Goal: Find specific page/section: Find specific page/section

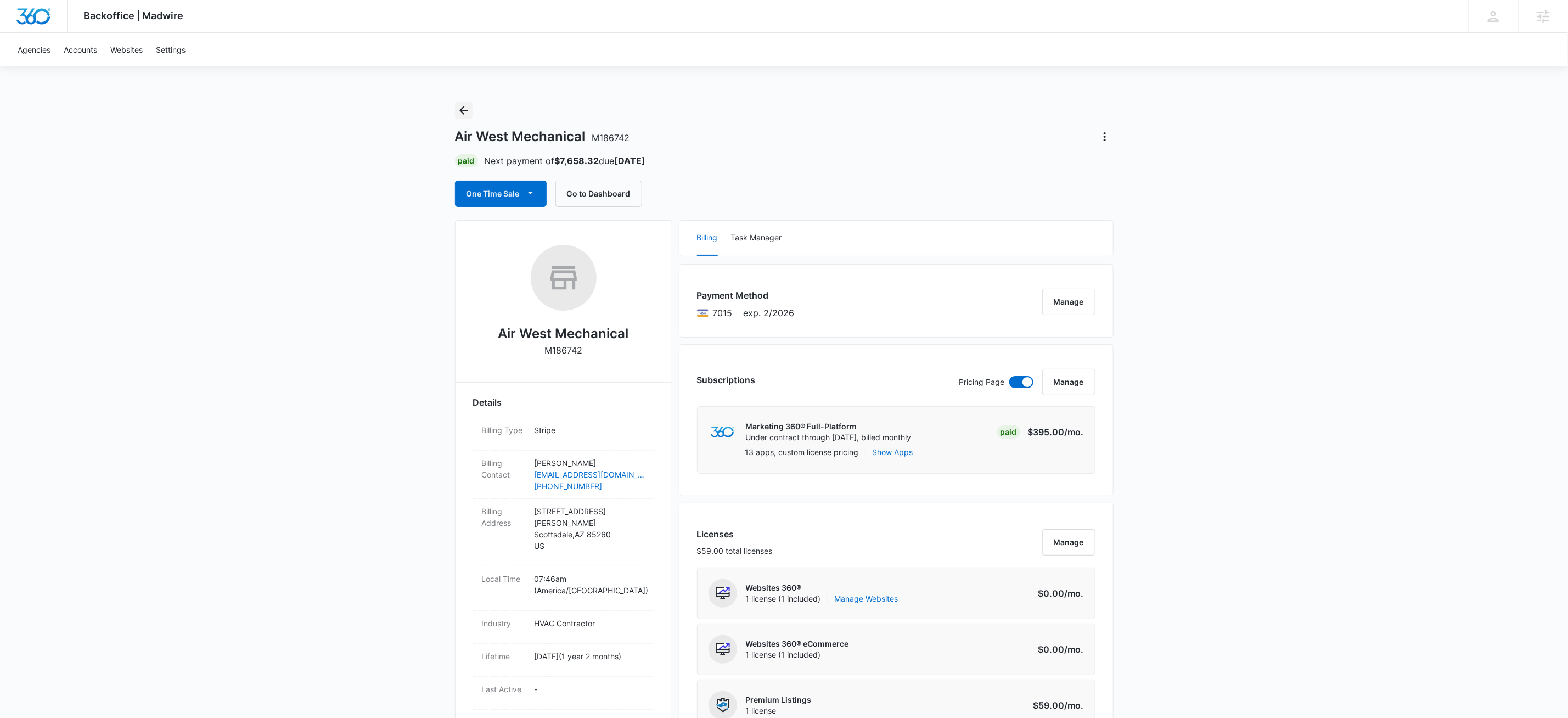
drag, startPoint x: 460, startPoint y: 110, endPoint x: 944, endPoint y: 127, distance: 484.3
click at [460, 110] on icon "Back" at bounding box center [464, 110] width 9 height 9
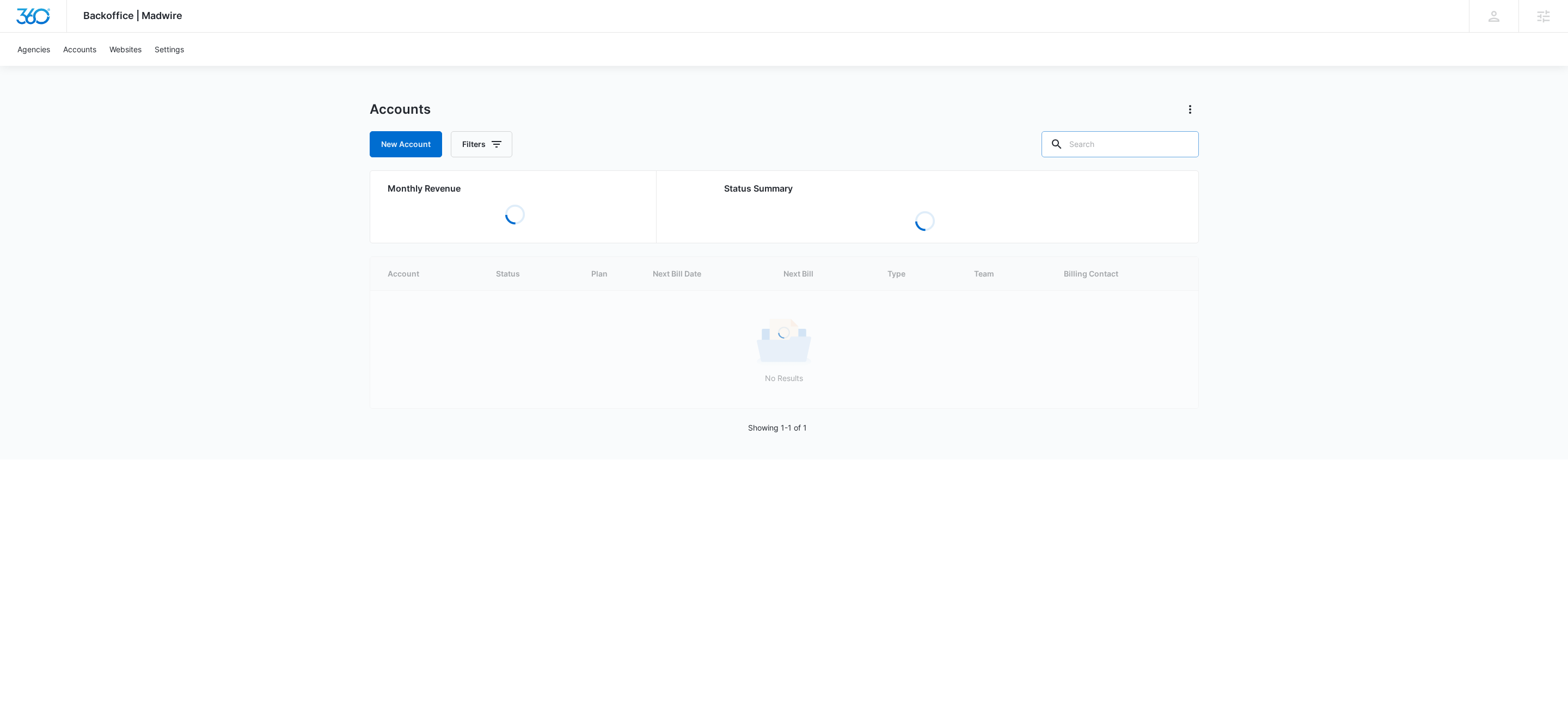
click at [1127, 140] on input "text" at bounding box center [1120, 144] width 157 height 26
type input "m324895"
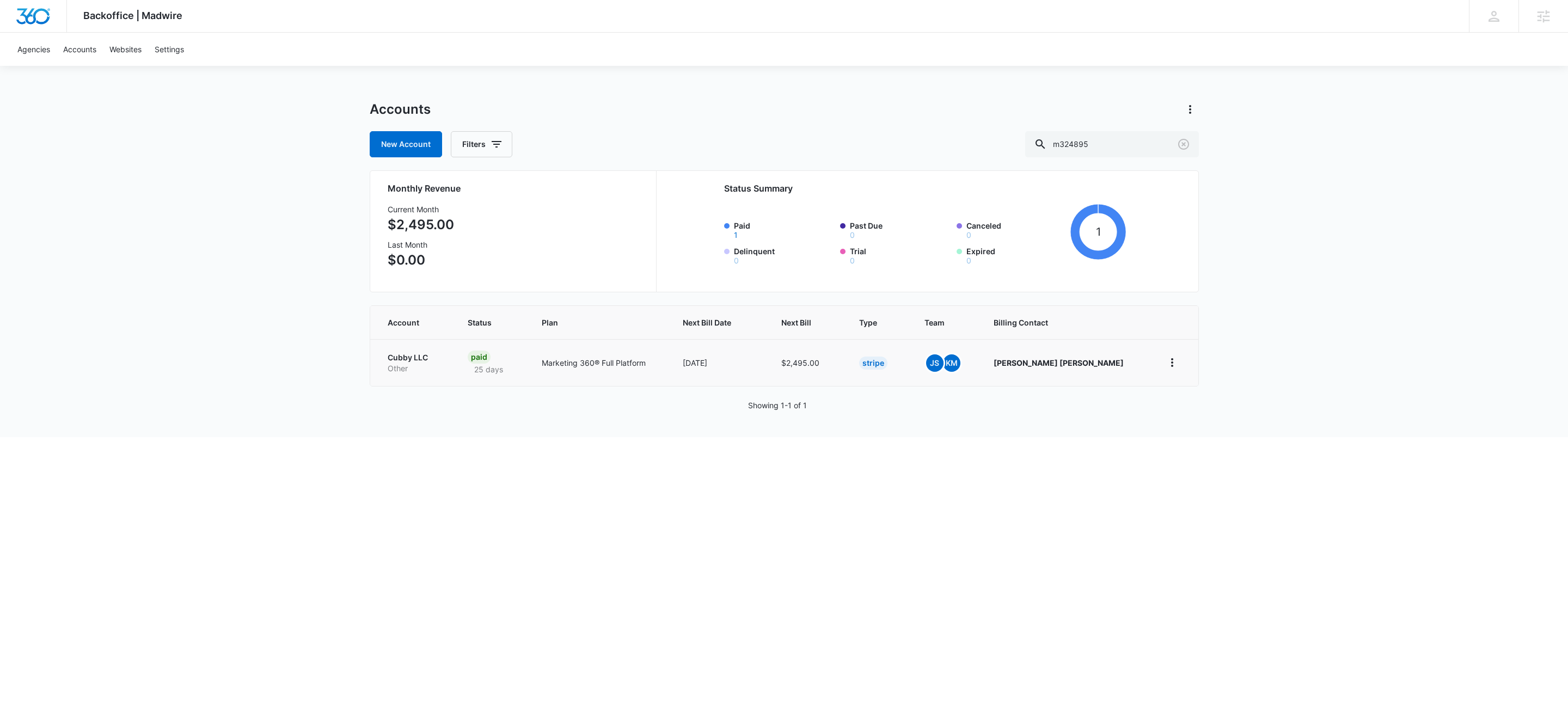
click at [409, 359] on p "Cubby LLC" at bounding box center [414, 357] width 54 height 11
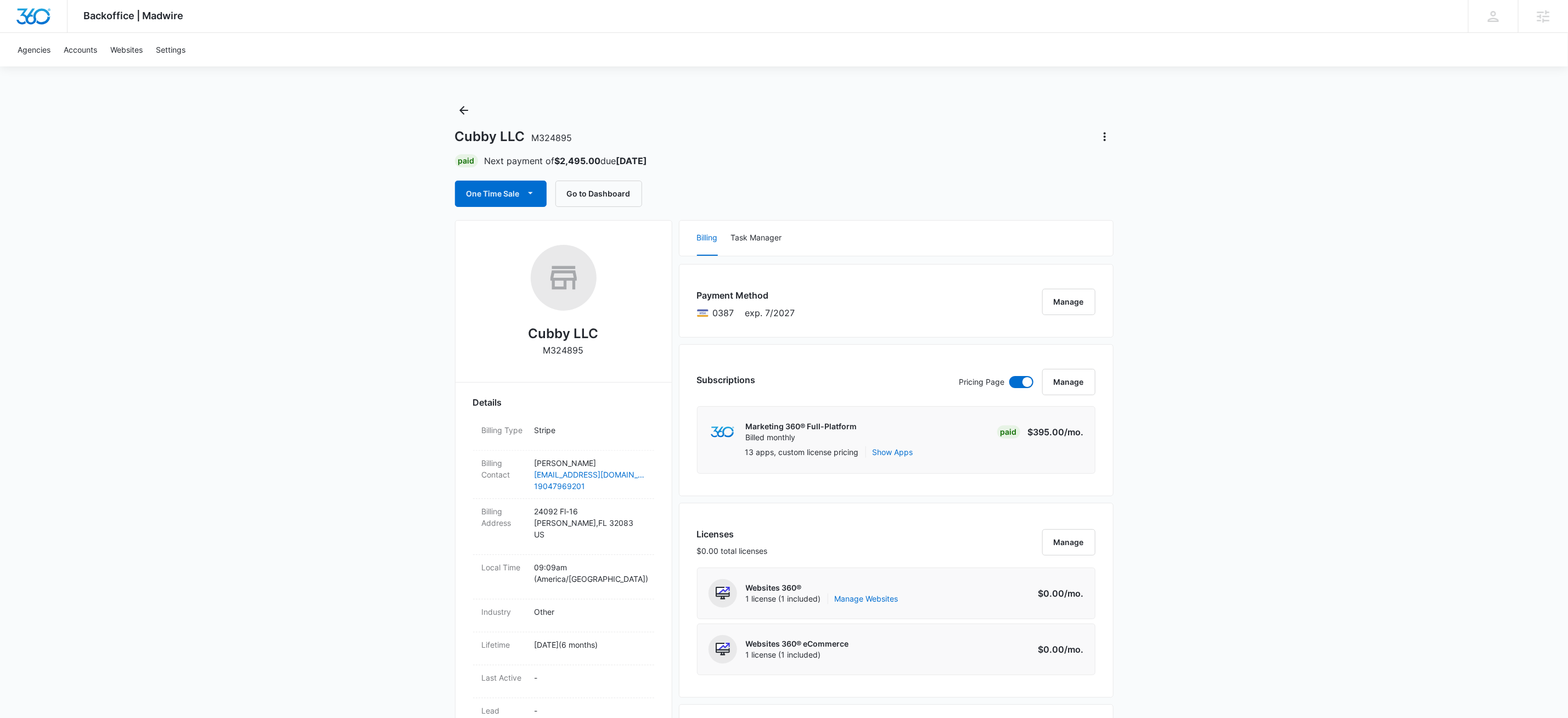
click at [1088, 307] on button "Manage" at bounding box center [1069, 302] width 53 height 26
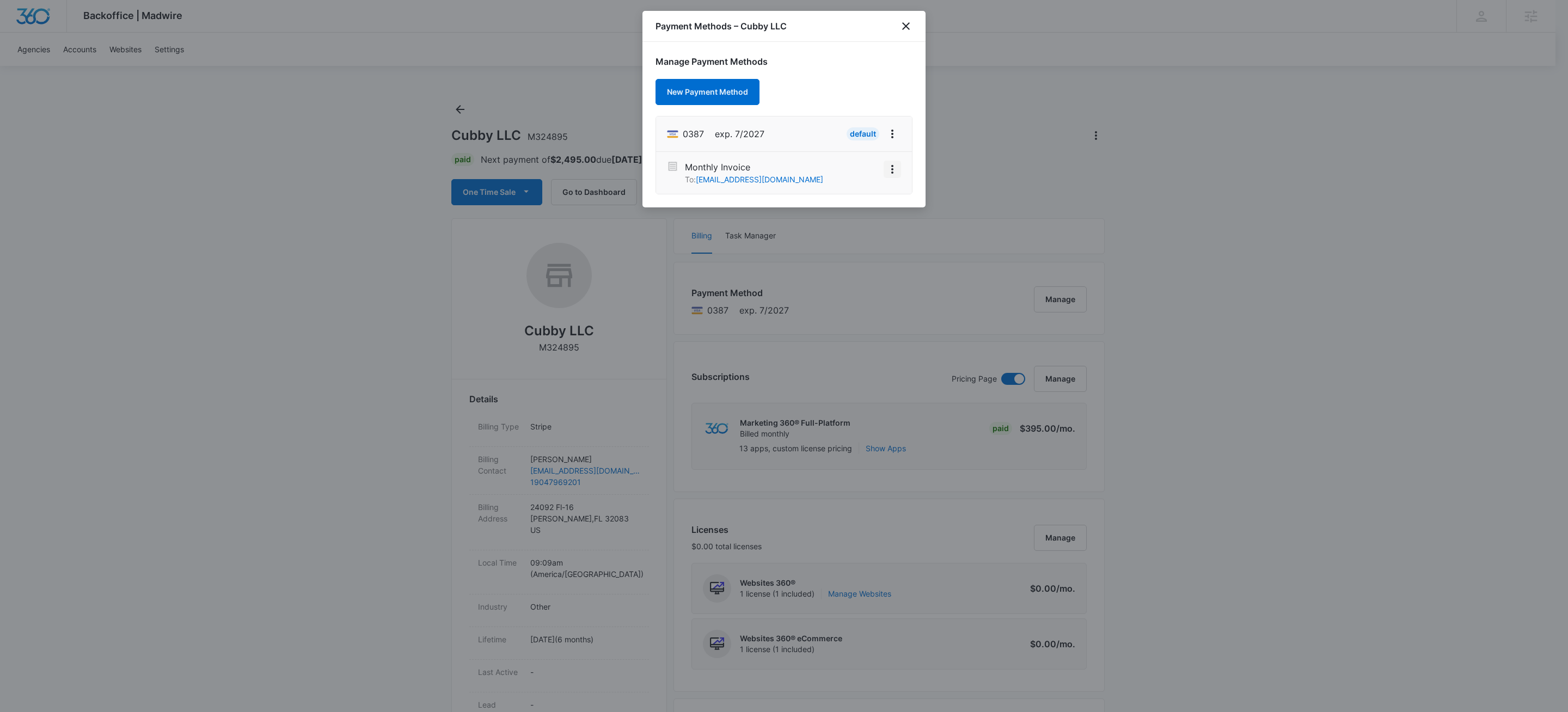
click at [883, 171] on button "View More" at bounding box center [892, 169] width 18 height 18
click at [858, 140] on div "Activate" at bounding box center [860, 138] width 30 height 8
click at [907, 25] on icon "close" at bounding box center [906, 26] width 8 height 8
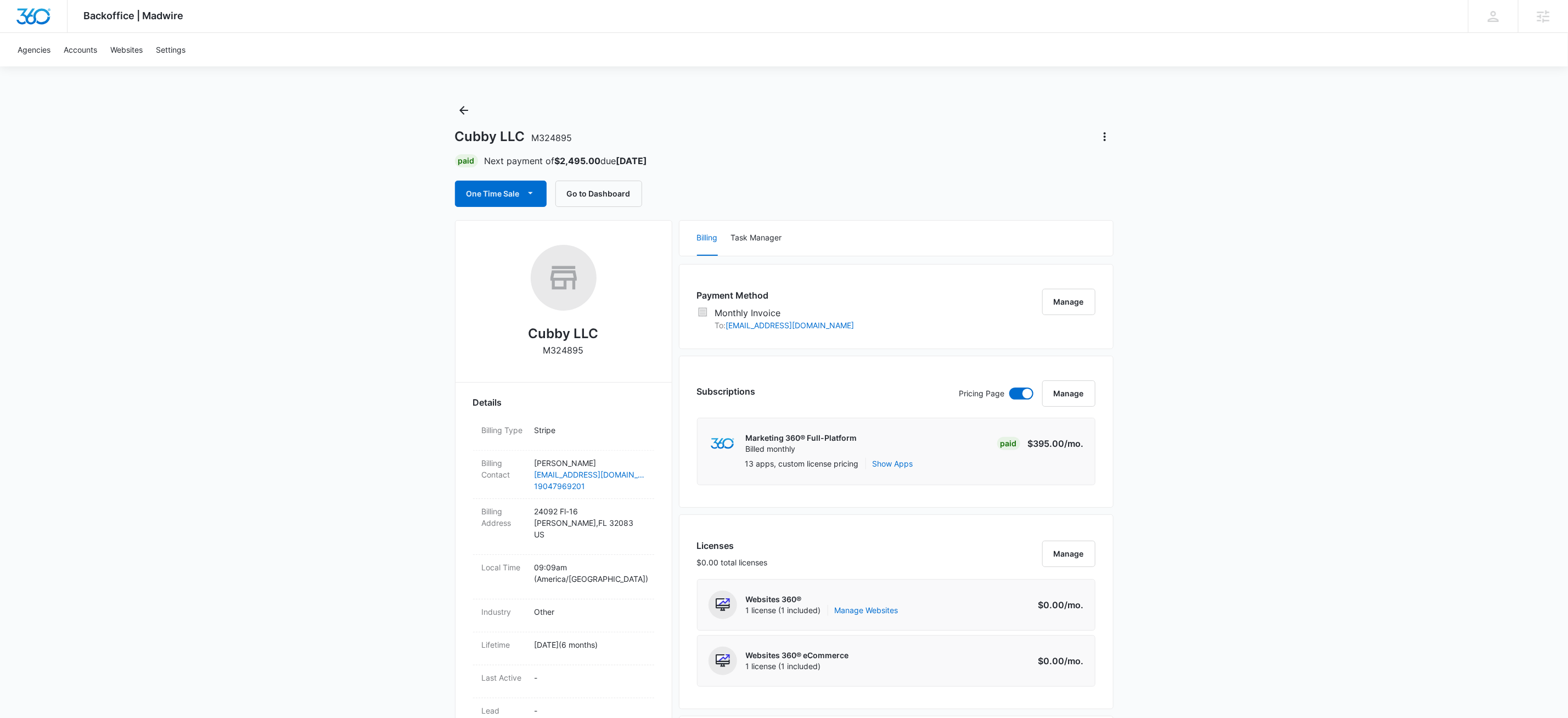
click at [901, 178] on div "Cubby LLC M324895 Paid Next payment of $2,495.00 due [DATE] One Time Sale Go to…" at bounding box center [785, 154] width 659 height 105
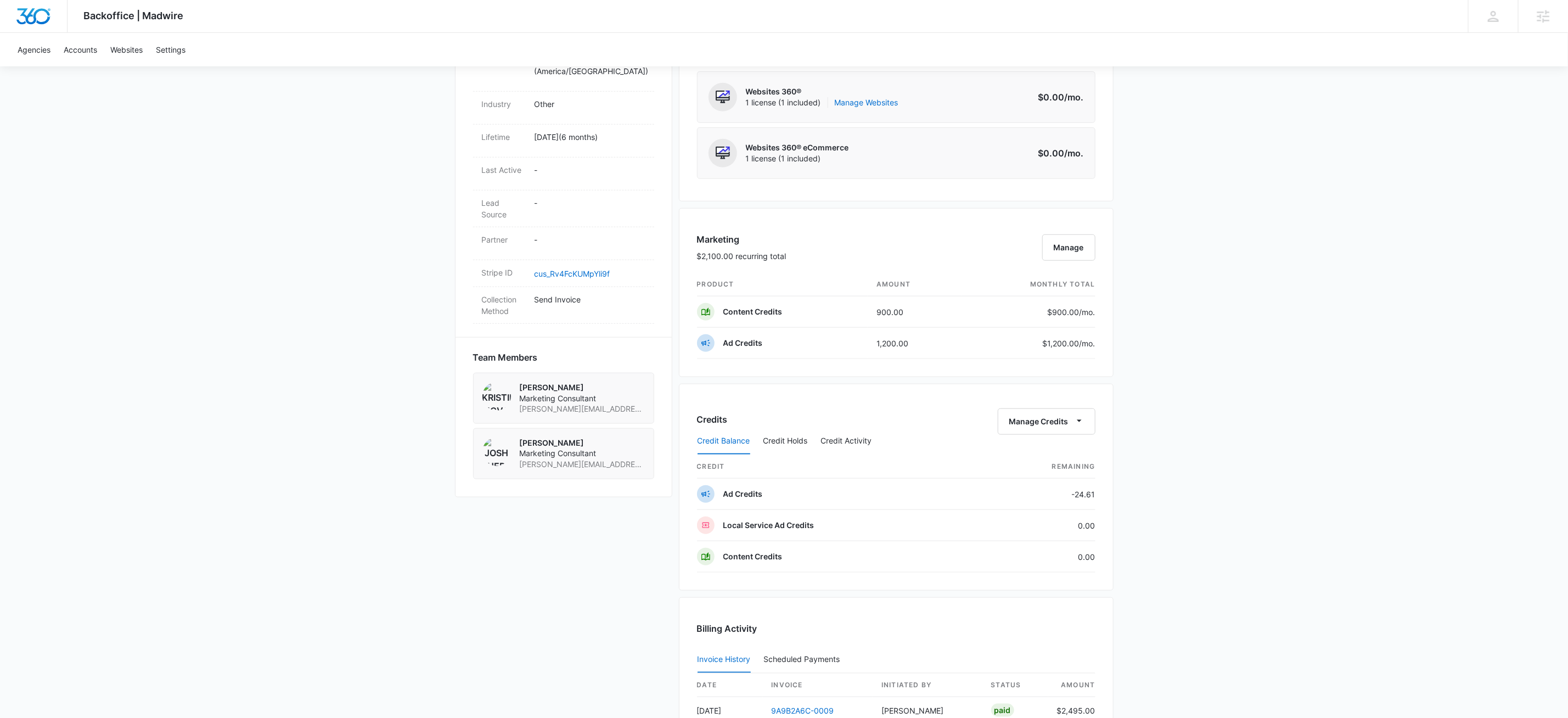
scroll to position [781, 0]
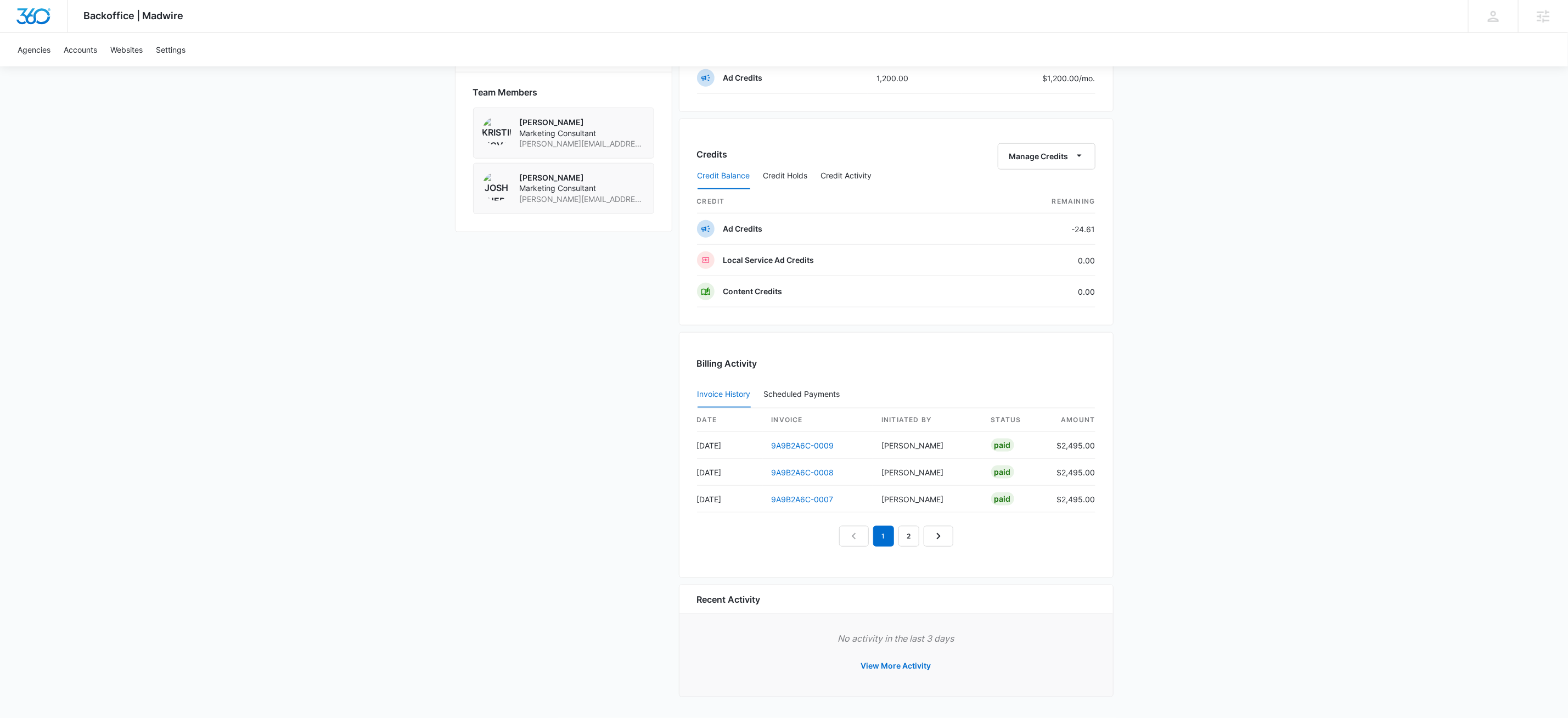
drag, startPoint x: 511, startPoint y: 393, endPoint x: 575, endPoint y: 405, distance: 65.1
click at [513, 393] on div "Cubby LLC M324895 Details Billing Type Stripe Billing Contact [PERSON_NAME] [EM…" at bounding box center [785, 76] width 659 height 1258
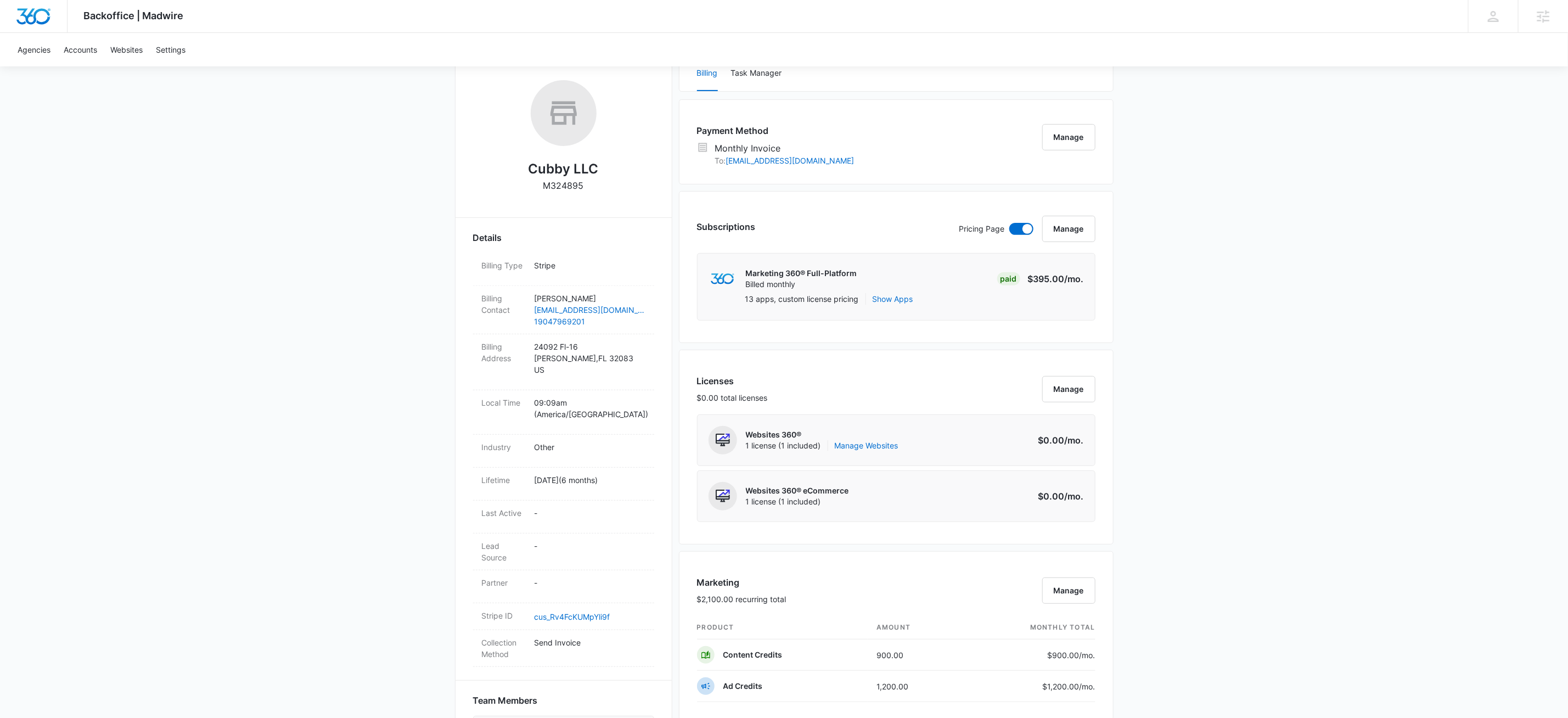
scroll to position [0, 0]
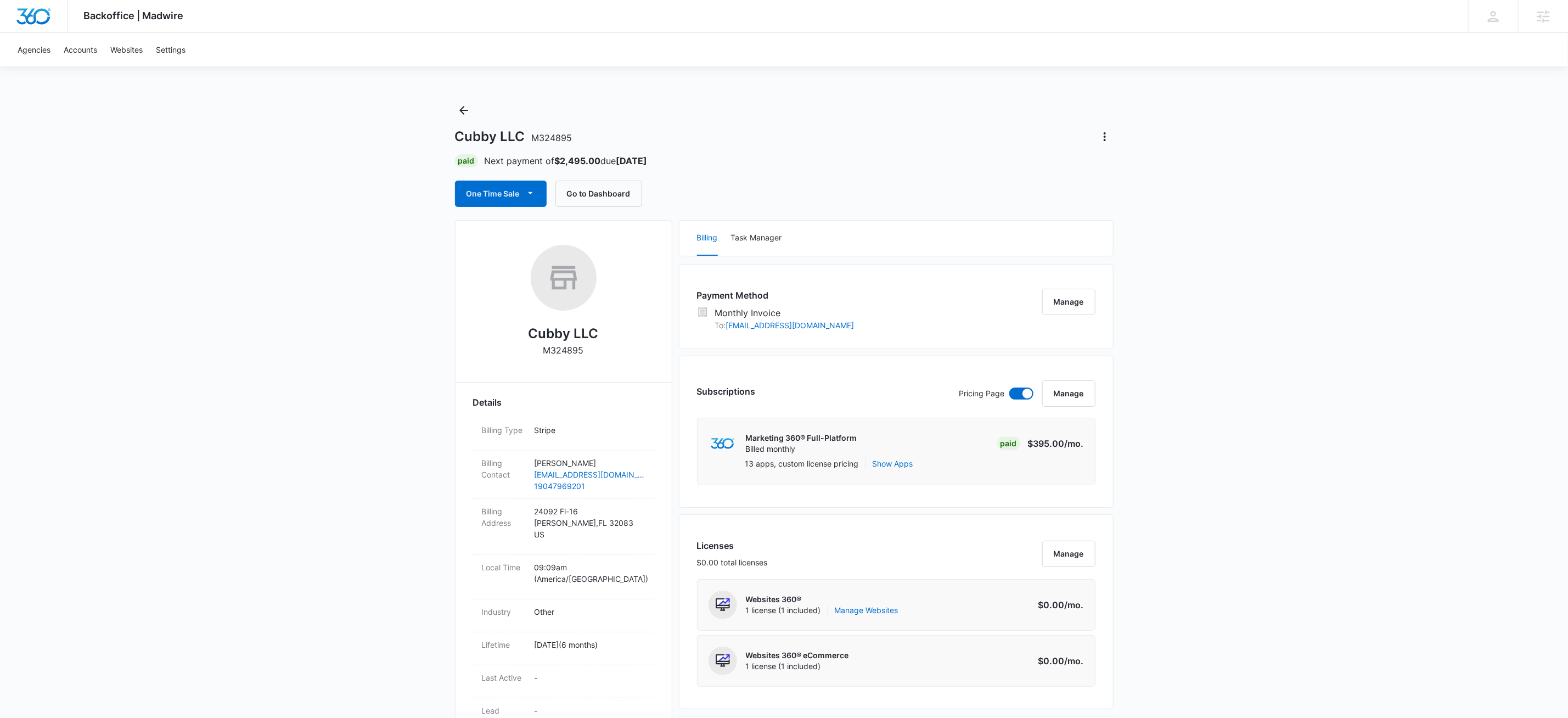
drag, startPoint x: 963, startPoint y: 130, endPoint x: 1128, endPoint y: 134, distance: 165.0
click at [963, 130] on div "Cubby LLC M324895" at bounding box center [785, 137] width 659 height 18
click at [1107, 138] on button "Actions" at bounding box center [1105, 137] width 18 height 18
click at [1123, 164] on div "Update Status" at bounding box center [1137, 167] width 54 height 8
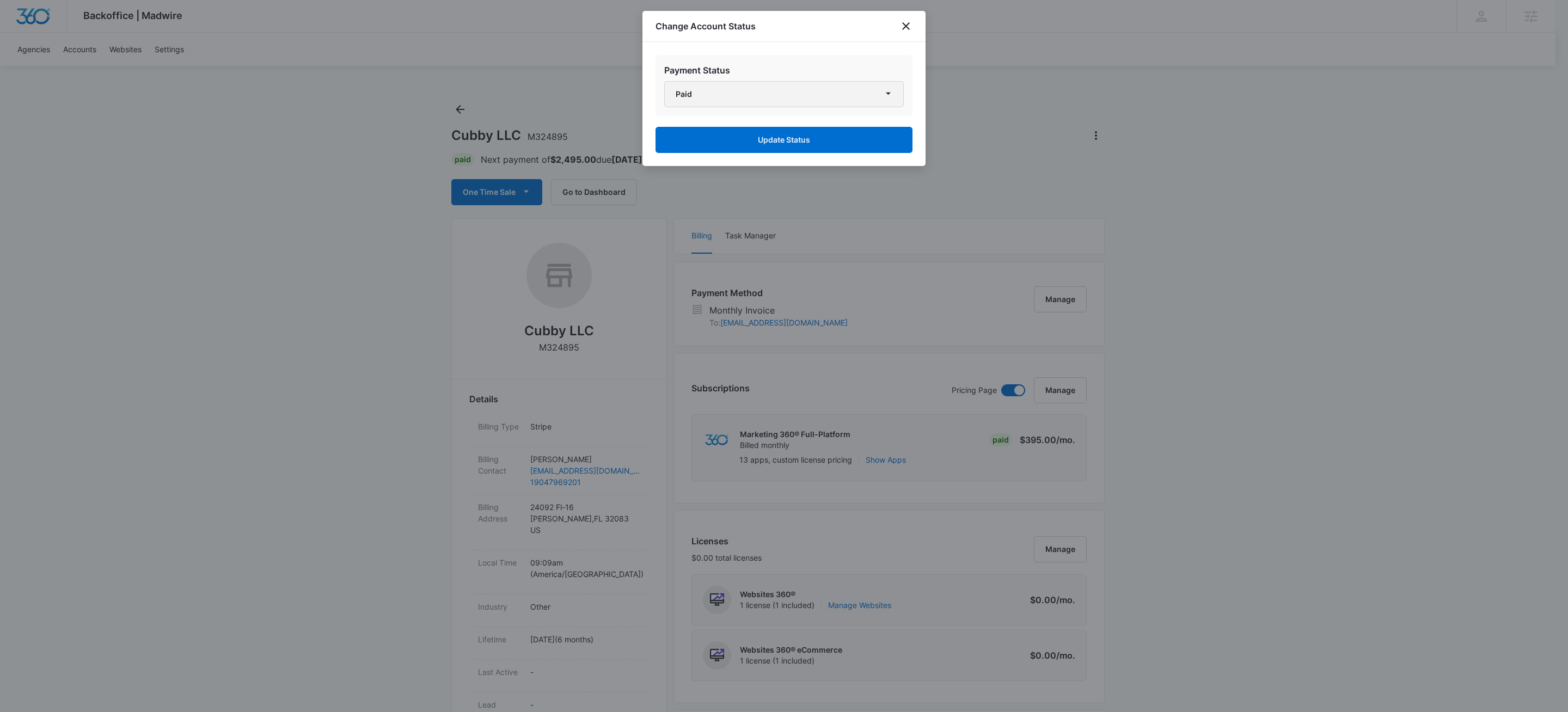
click at [828, 81] on button "Paid" at bounding box center [784, 94] width 240 height 26
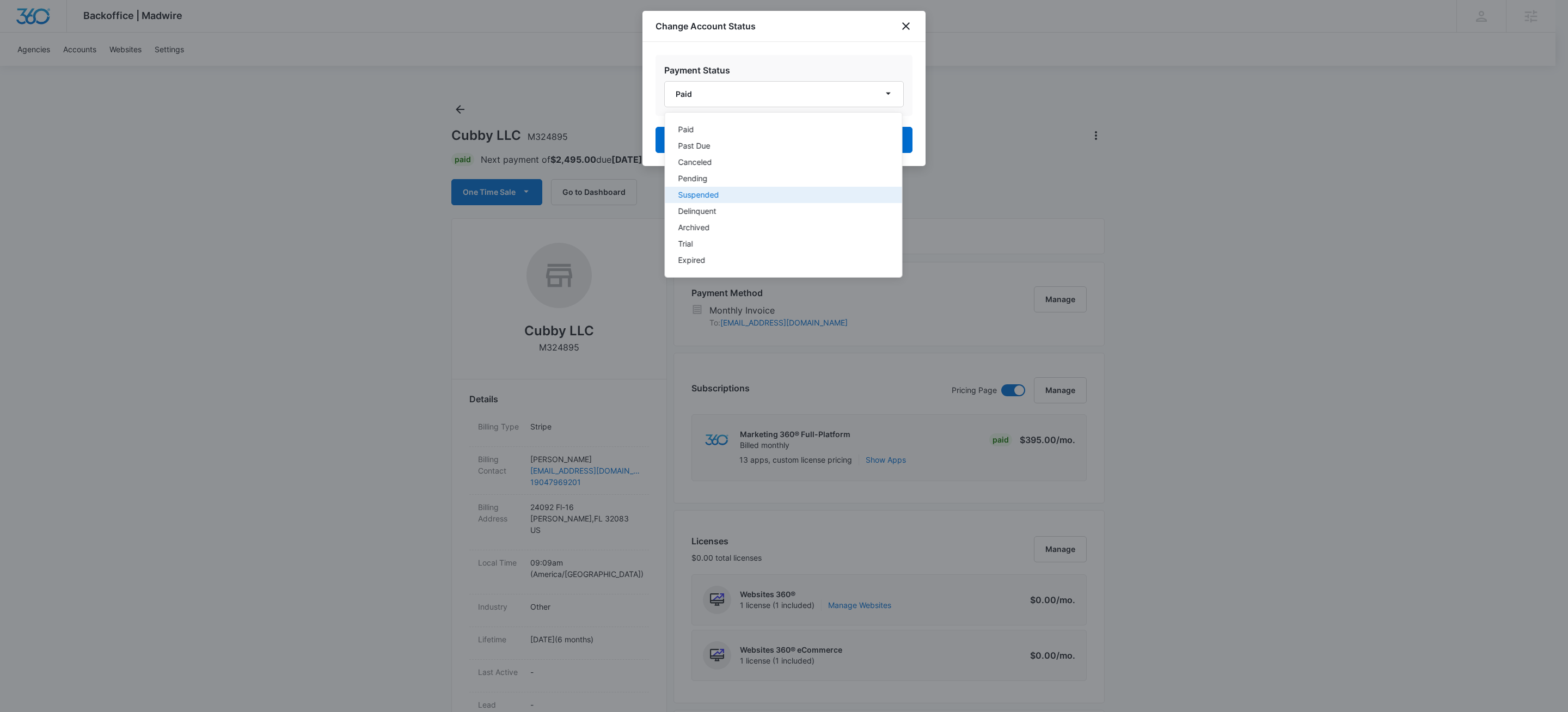
click at [718, 192] on div "Suspended" at bounding box center [777, 195] width 198 height 8
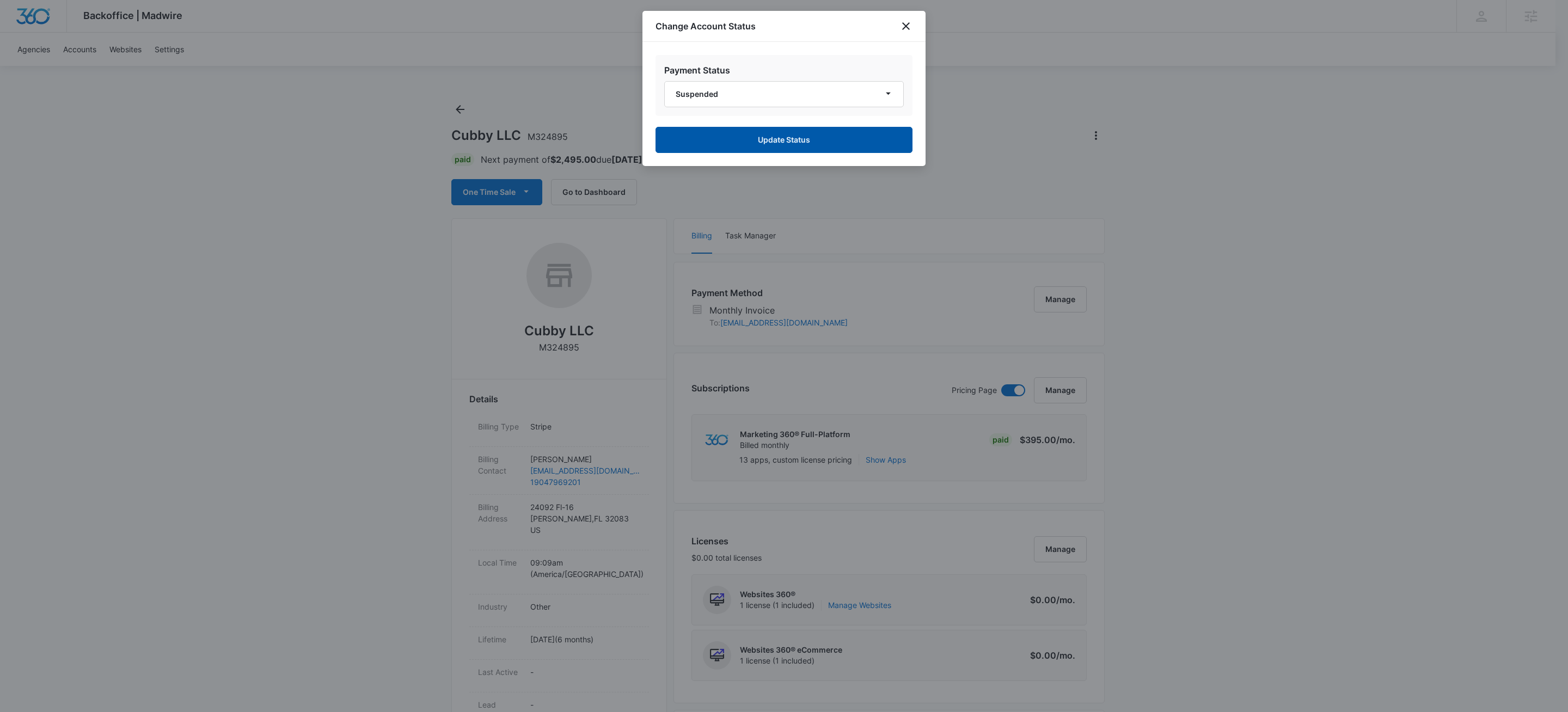
click at [808, 139] on button "Update Status" at bounding box center [784, 140] width 257 height 26
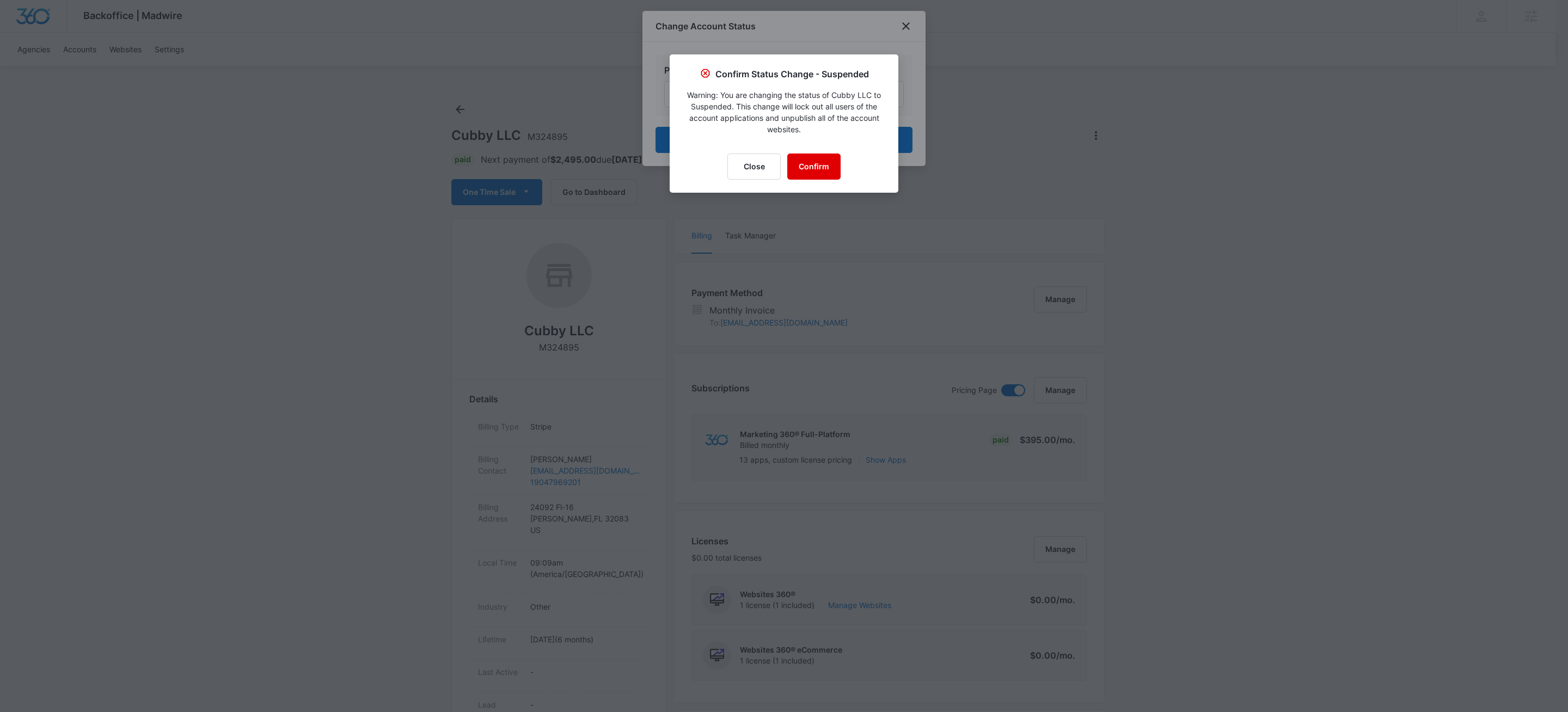
click at [830, 159] on button "Confirm" at bounding box center [814, 167] width 54 height 26
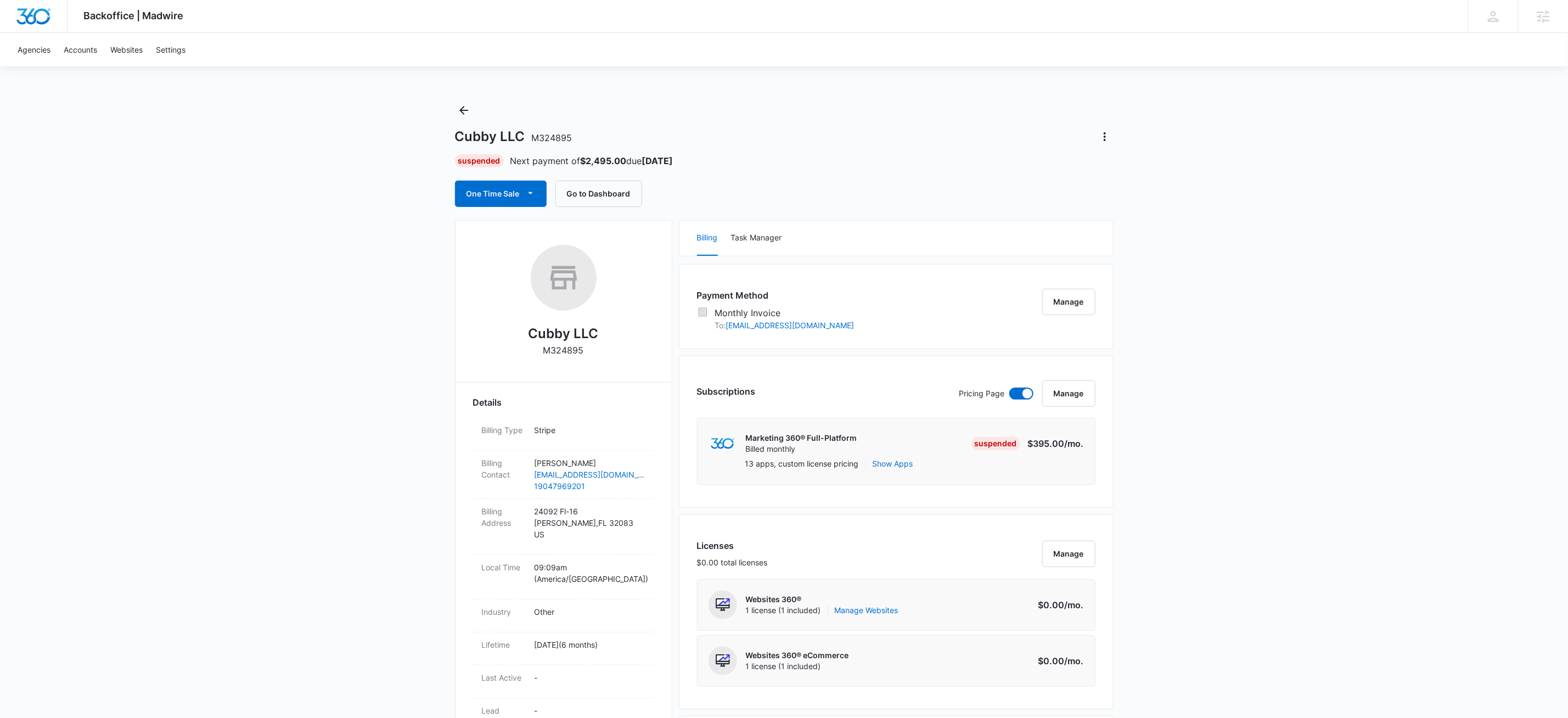
click at [821, 160] on div "Suspended Next payment of $2,495.00 due [DATE]" at bounding box center [785, 161] width 659 height 14
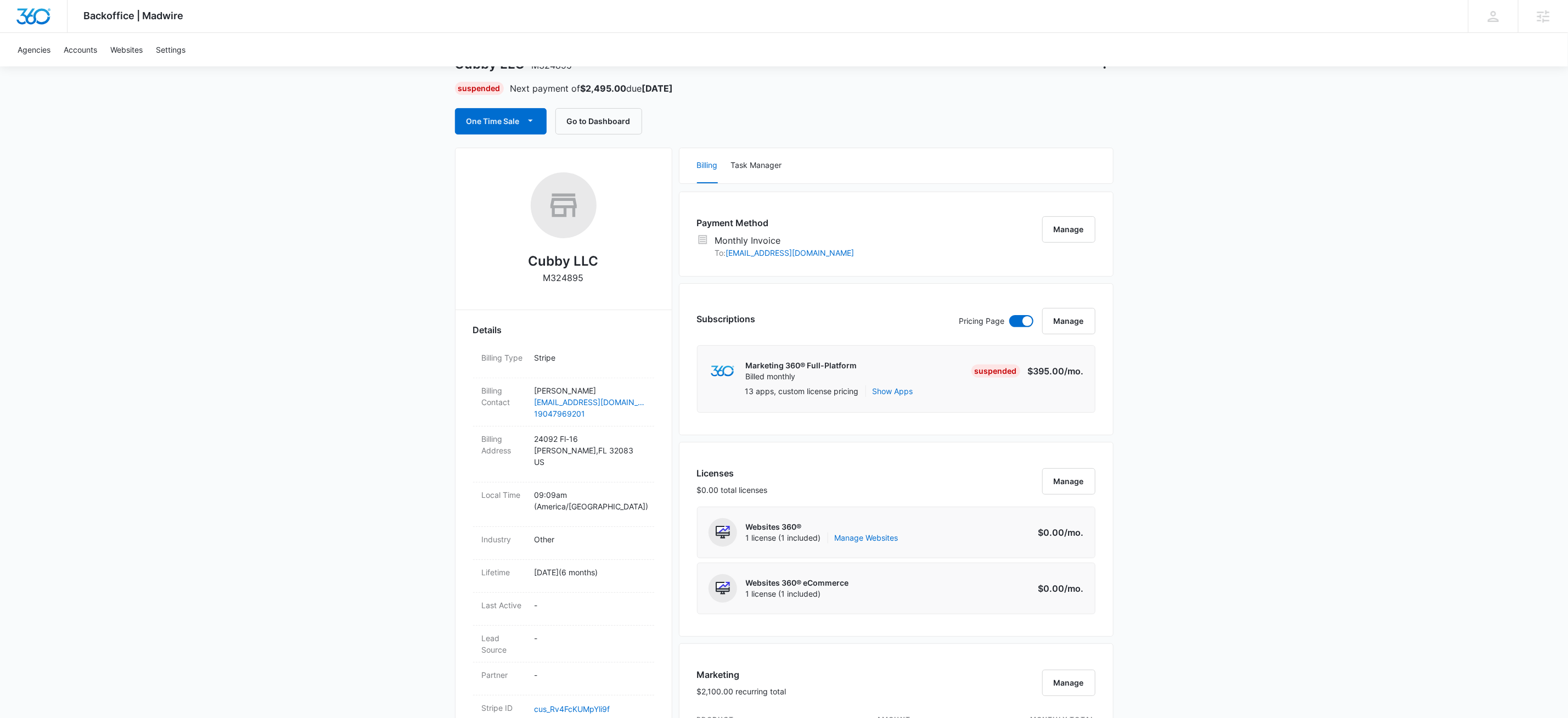
scroll to position [158, 0]
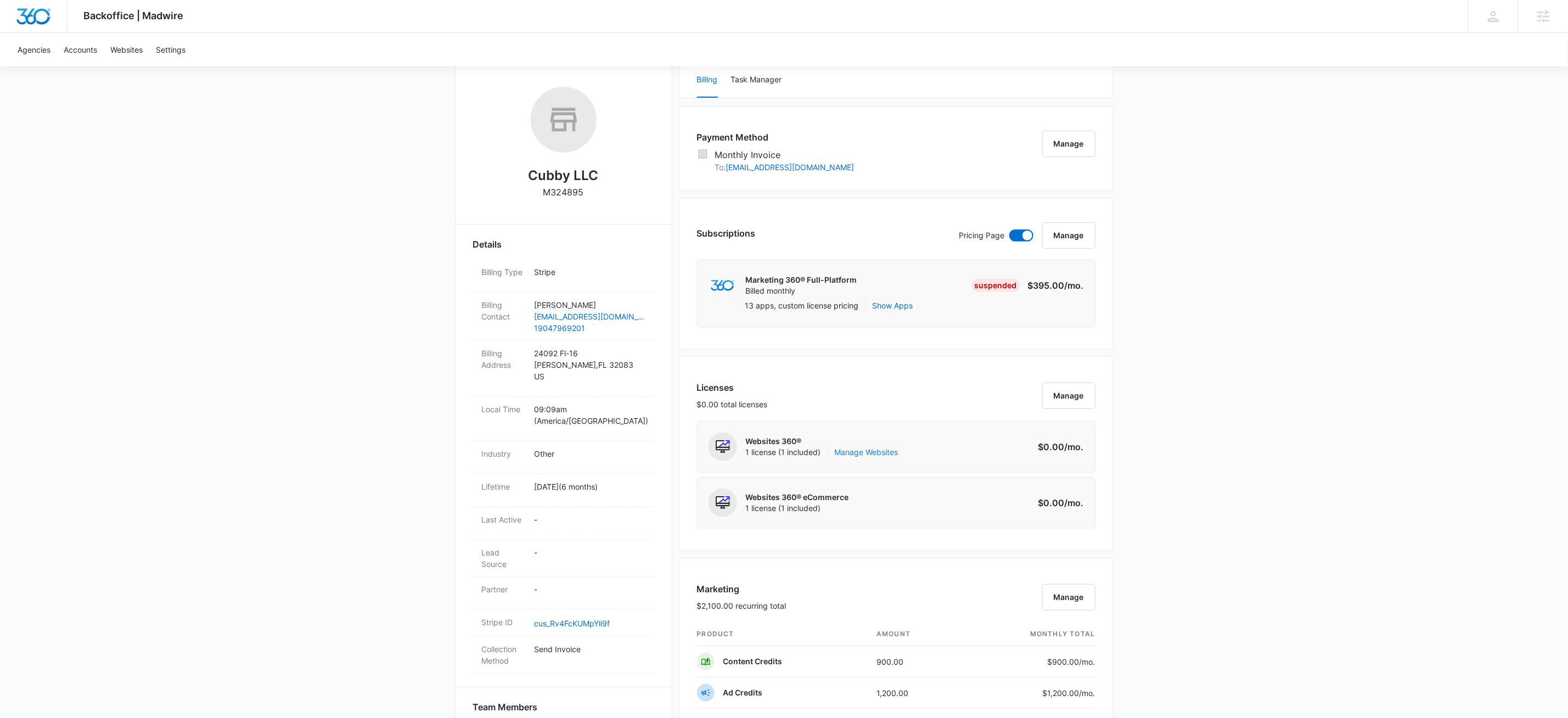
click at [847, 455] on link "Manage Websites" at bounding box center [867, 452] width 64 height 11
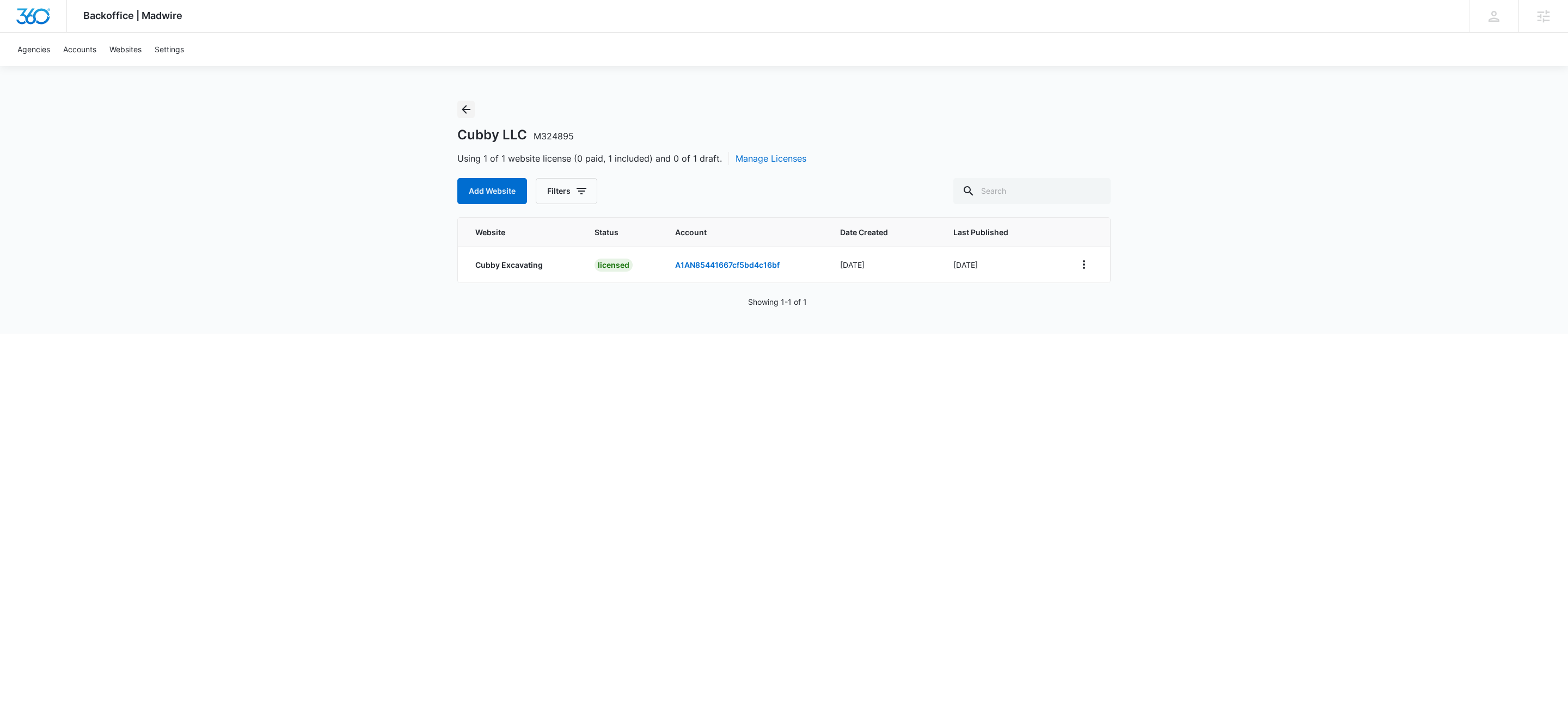
click at [474, 110] on div "Cubby LLC M324895 Using 1 of 1 website license (0 paid, 1 included) and 0 of 1 …" at bounding box center [784, 152] width 653 height 104
click at [469, 109] on icon "Back" at bounding box center [466, 109] width 8 height 8
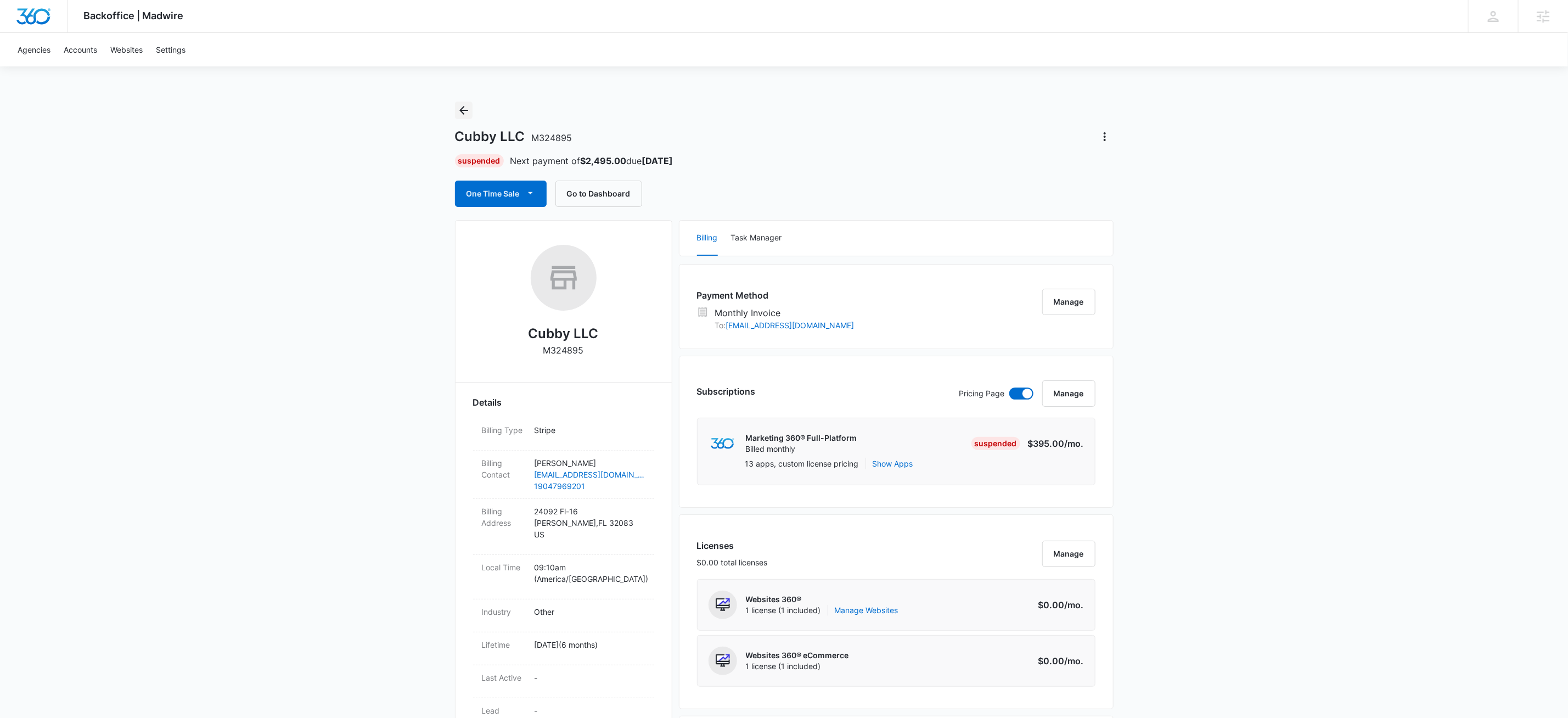
click at [464, 108] on icon "Back" at bounding box center [464, 110] width 14 height 14
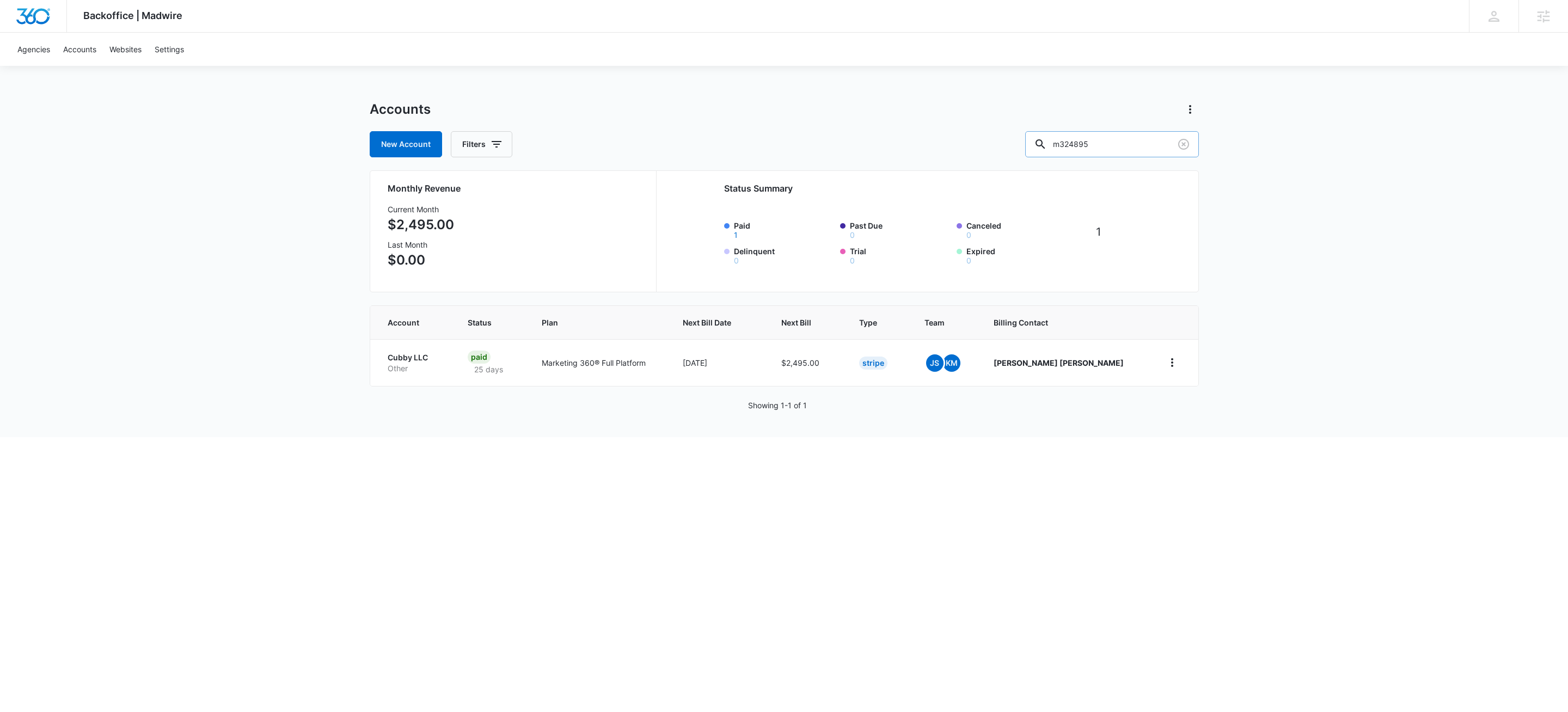
click at [1112, 146] on input "m324895" at bounding box center [1112, 144] width 174 height 26
paste input "M15528"
type input "M15528"
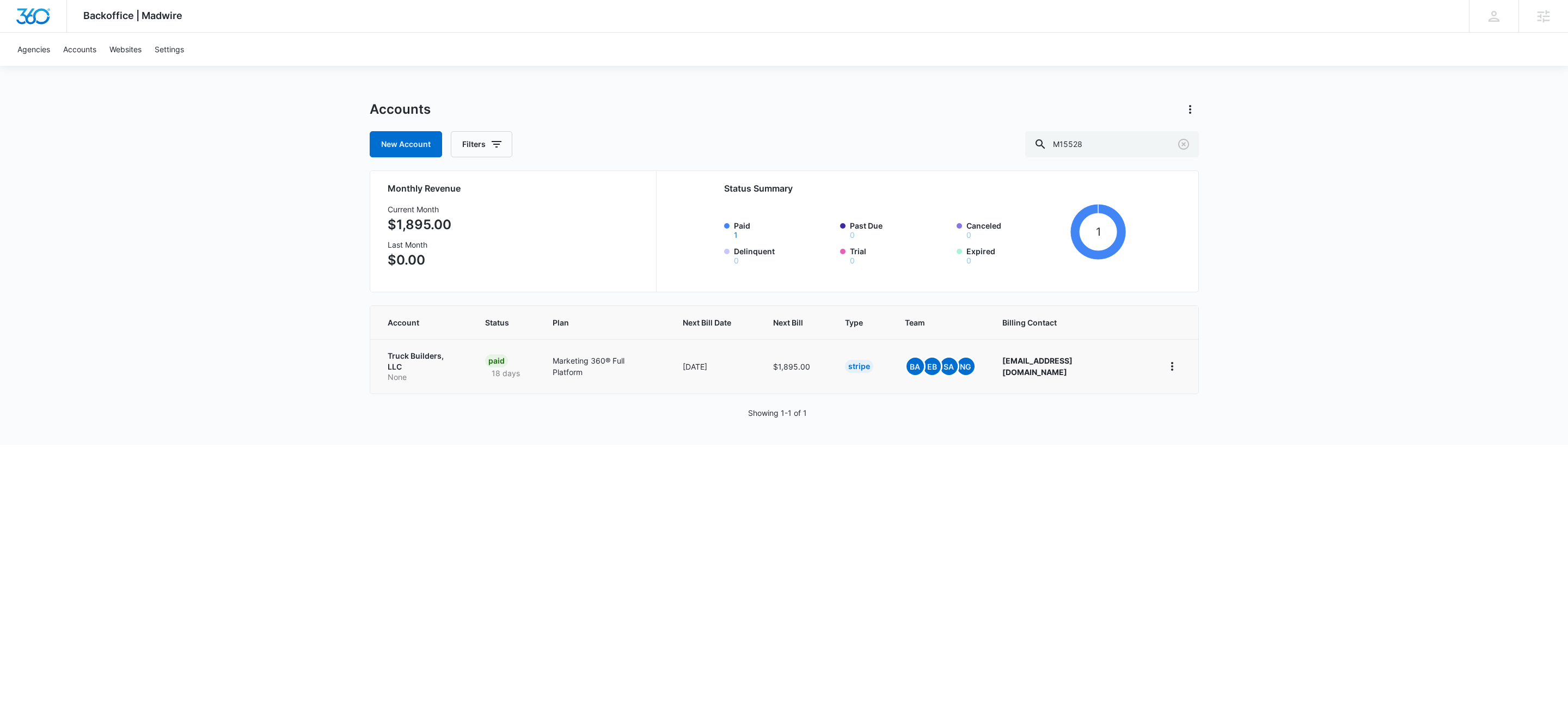
click at [448, 354] on p "Truck Builders, LLC" at bounding box center [423, 361] width 72 height 21
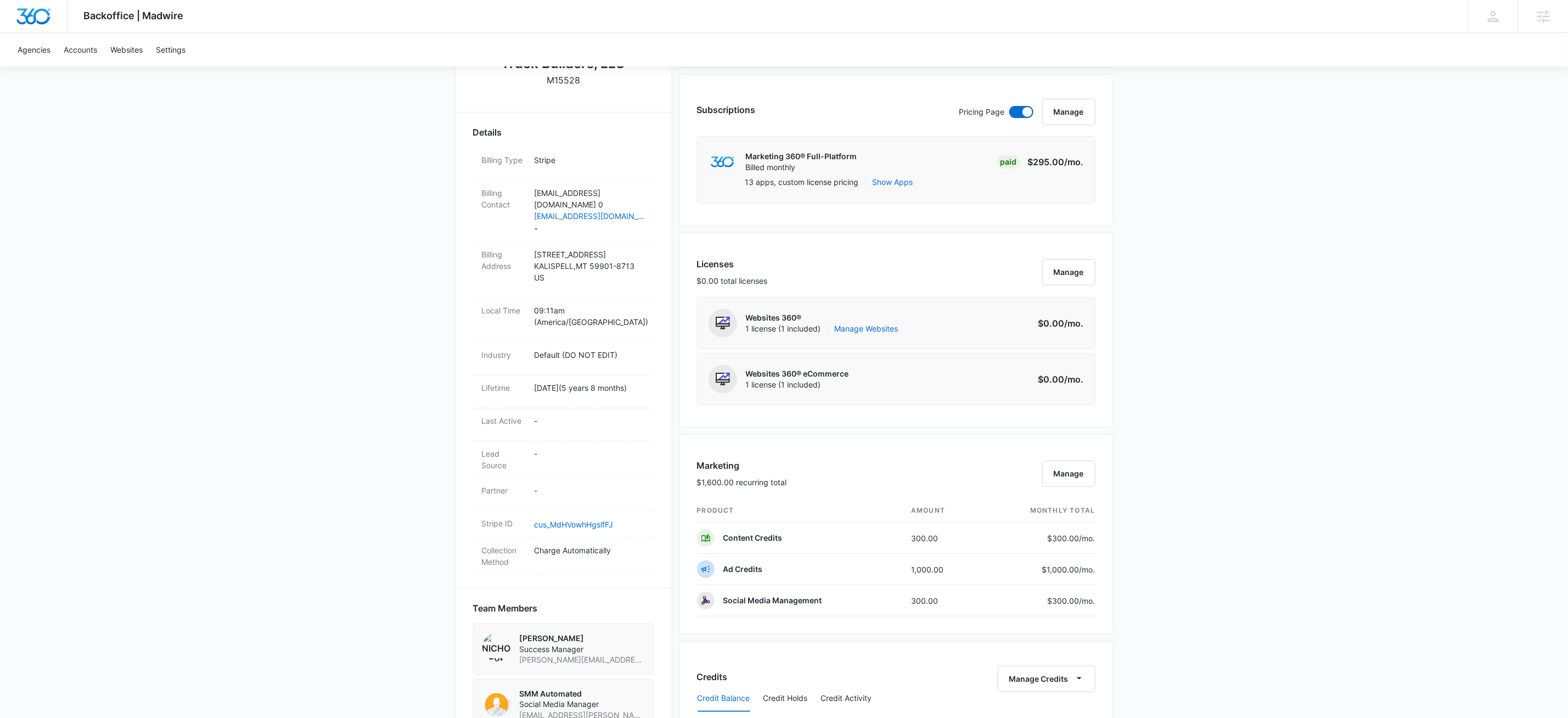
scroll to position [331, 0]
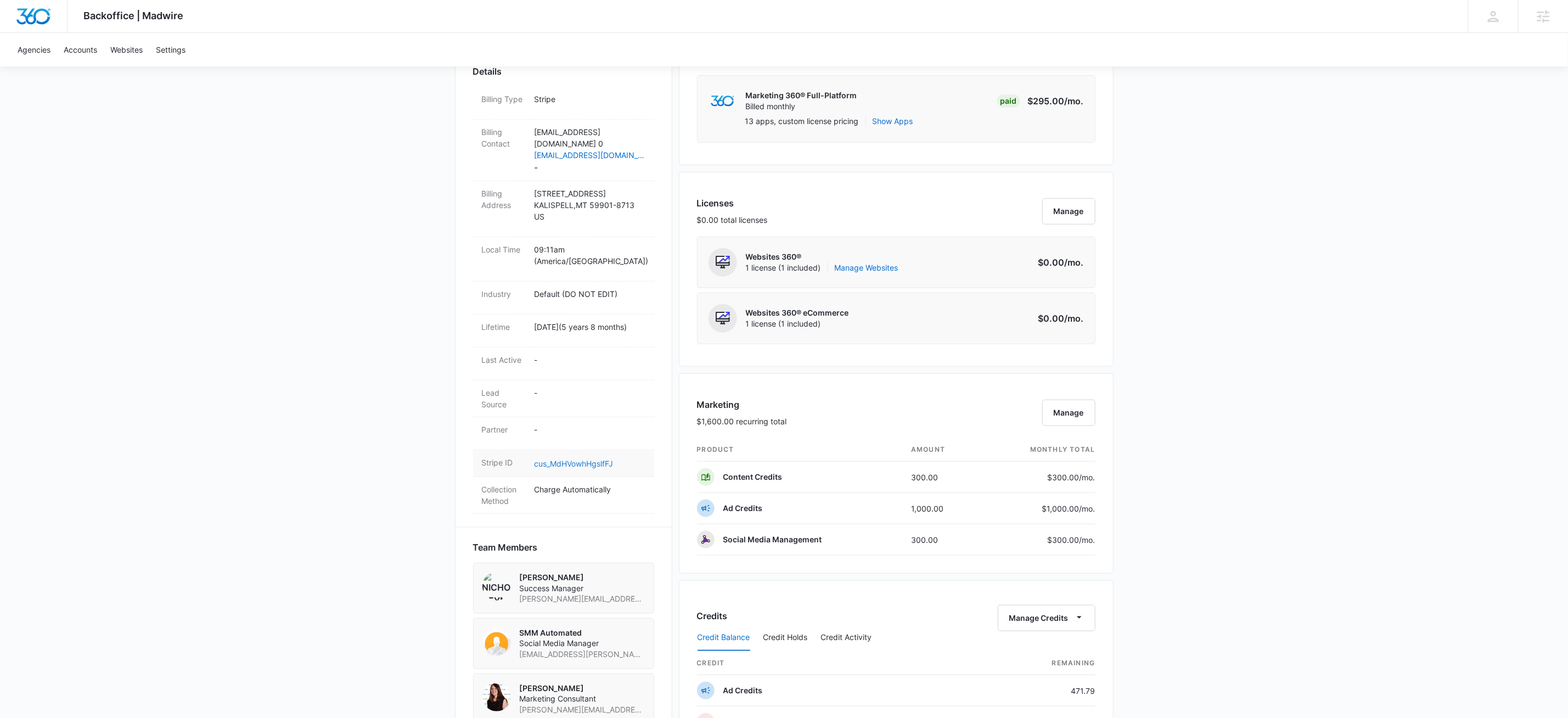
click at [576, 459] on link "cus_MdHVowhHgslfFJ" at bounding box center [574, 463] width 79 height 9
